Goal: Find specific page/section

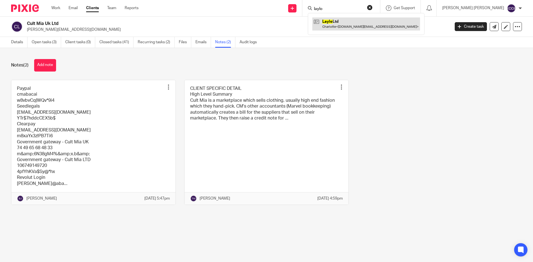
type input "laylo"
click at [354, 25] on link at bounding box center [366, 23] width 108 height 13
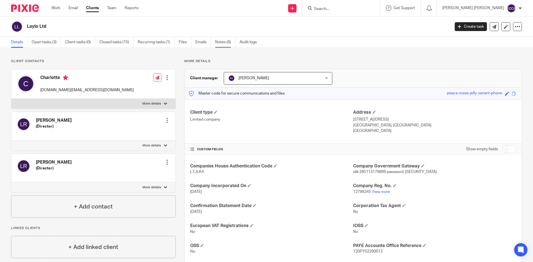
click at [225, 44] on link "Notes (6)" at bounding box center [225, 42] width 20 height 11
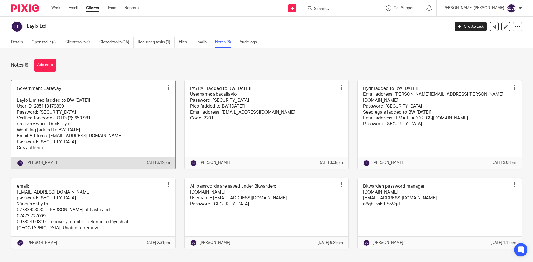
click at [105, 125] on link at bounding box center [93, 124] width 164 height 89
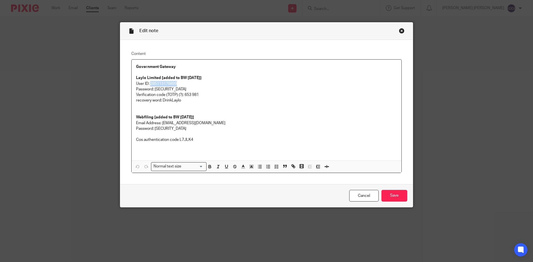
drag, startPoint x: 149, startPoint y: 83, endPoint x: 176, endPoint y: 84, distance: 26.7
click at [176, 84] on p "User ID: 285113179899" at bounding box center [266, 84] width 261 height 6
copy p "285113179899"
